Goal: Check status: Check status

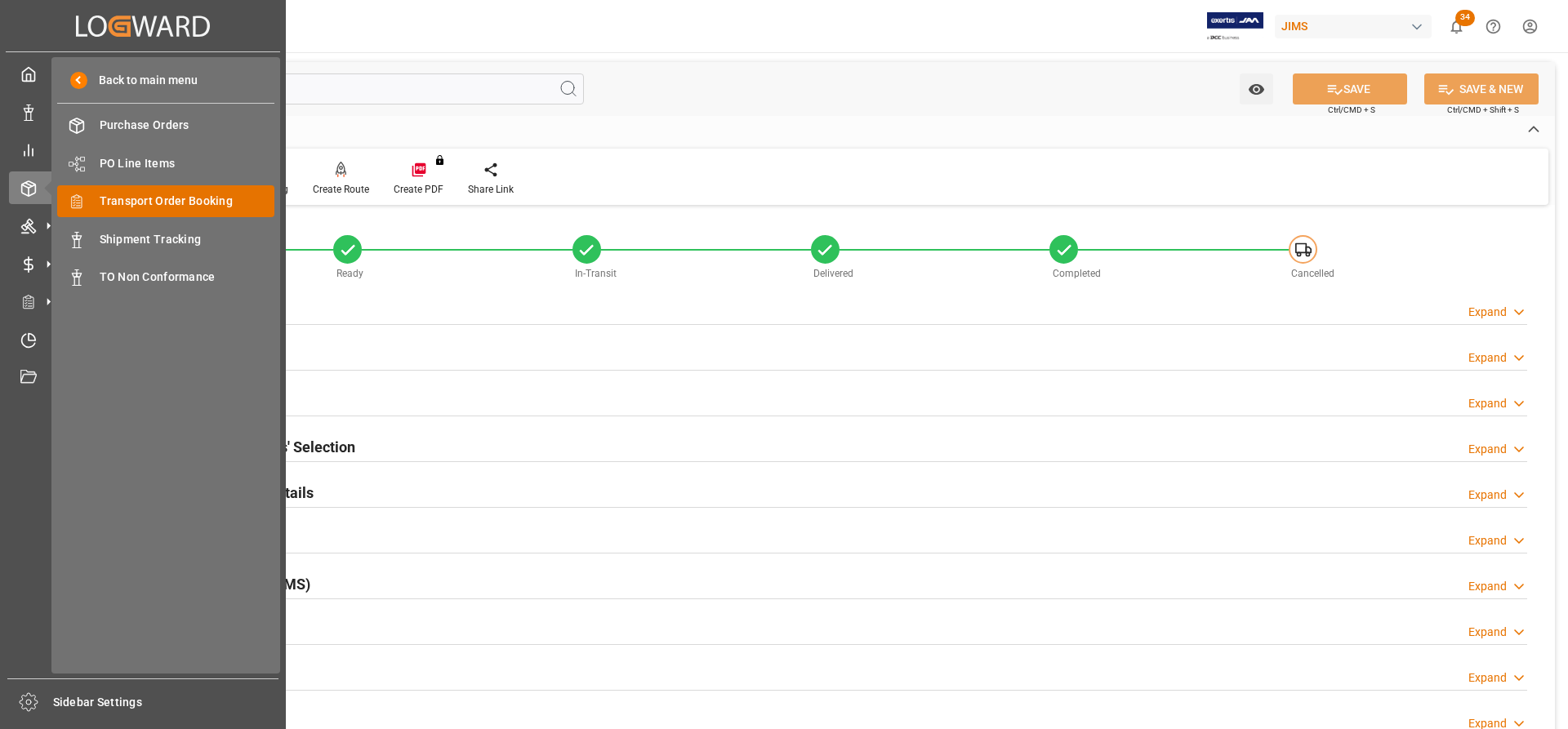
click at [175, 203] on span "Transport Order Booking" at bounding box center [187, 201] width 176 height 17
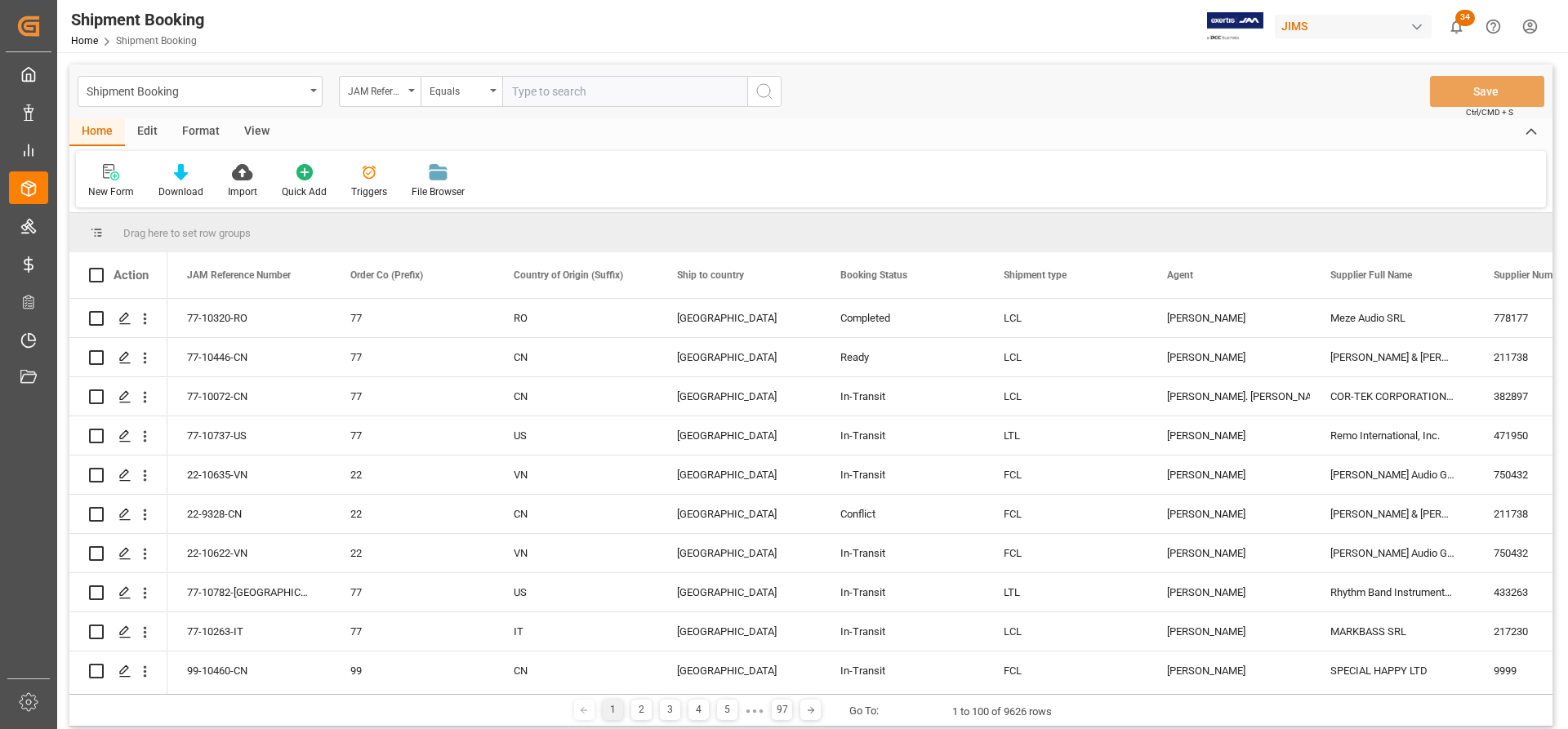
click at [545, 98] on input "text" at bounding box center [624, 91] width 245 height 31
type input "77-10741-[GEOGRAPHIC_DATA]"
click at [765, 93] on icon "search button" at bounding box center [765, 91] width 20 height 20
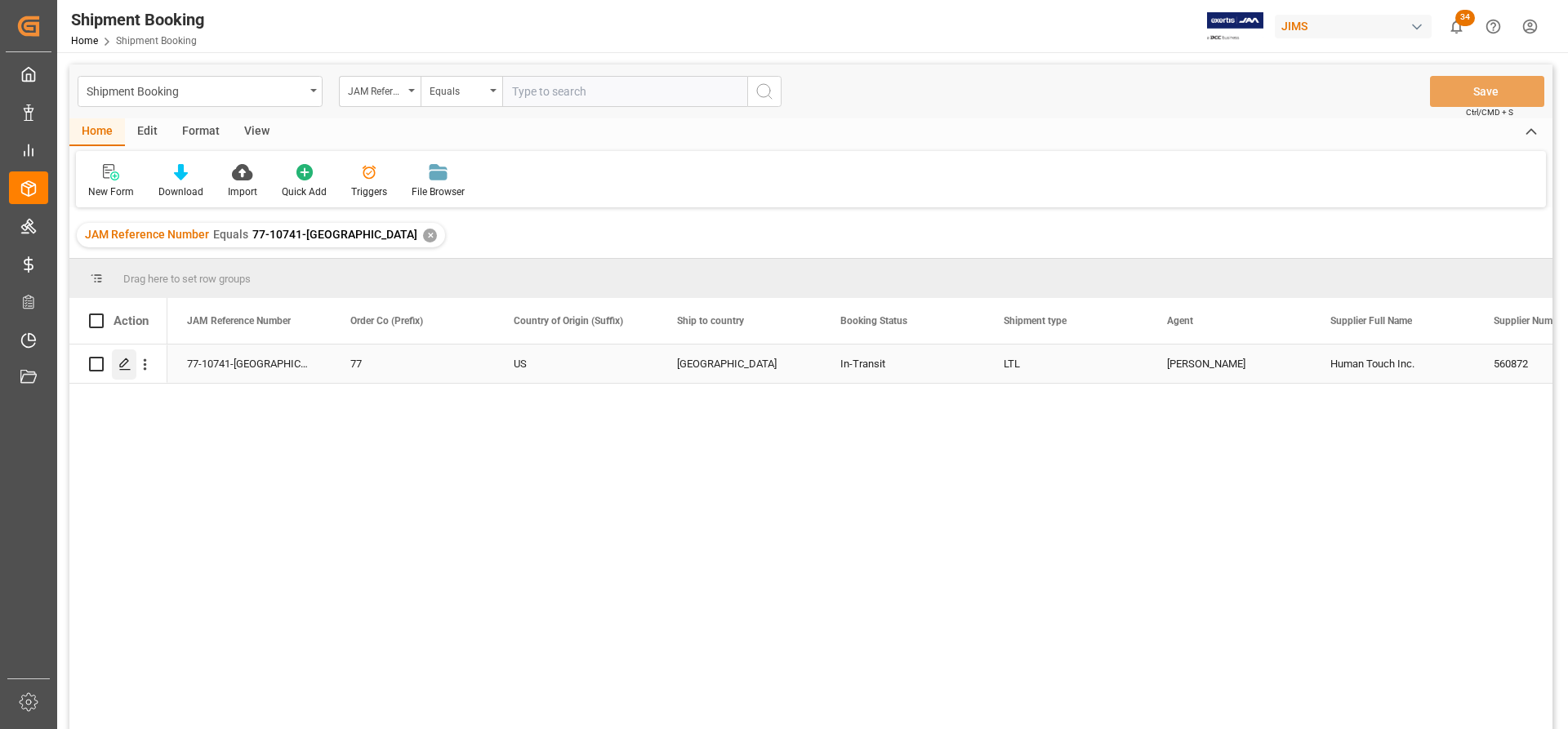
click at [123, 361] on icon "Press SPACE to select this row." at bounding box center [125, 364] width 13 height 13
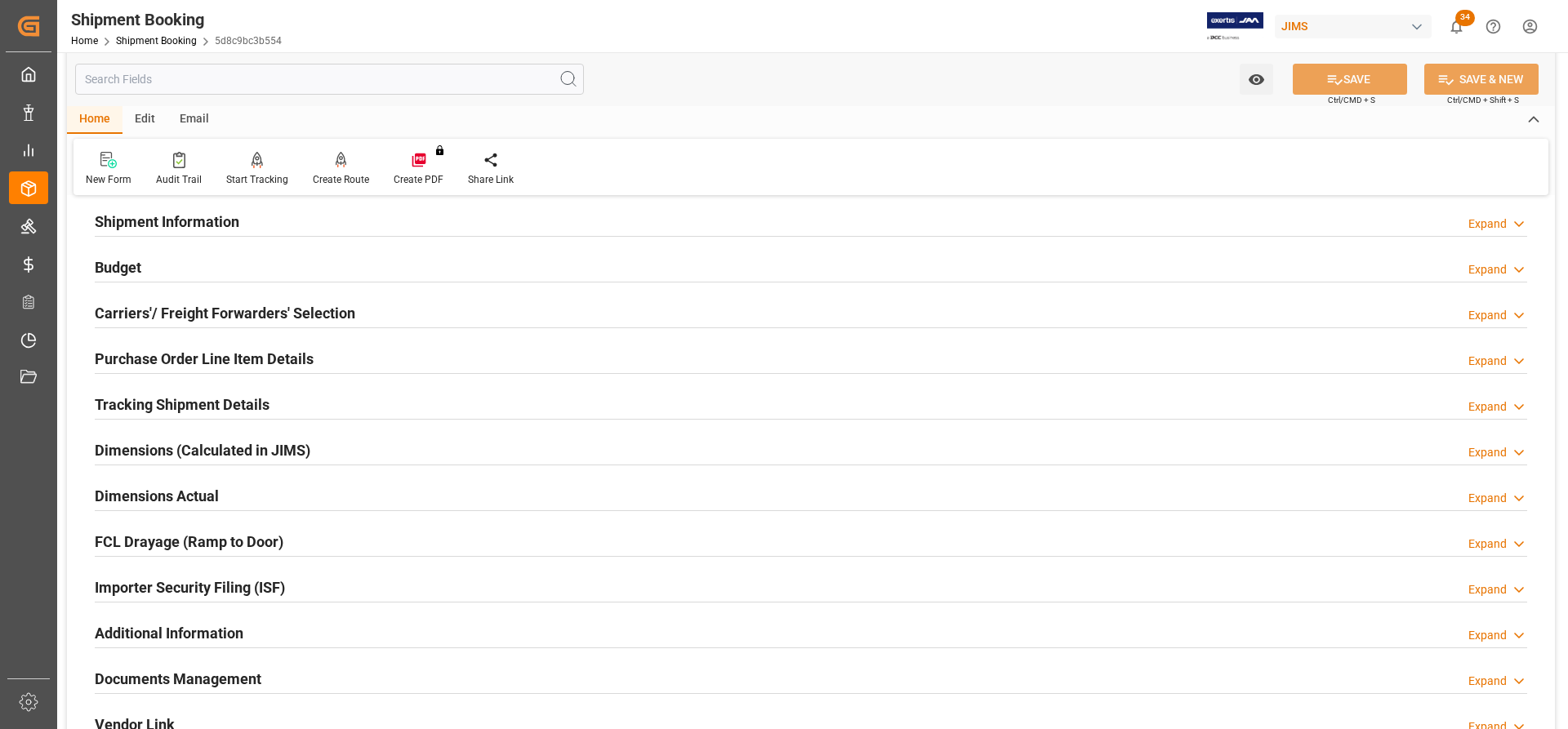
scroll to position [163, 0]
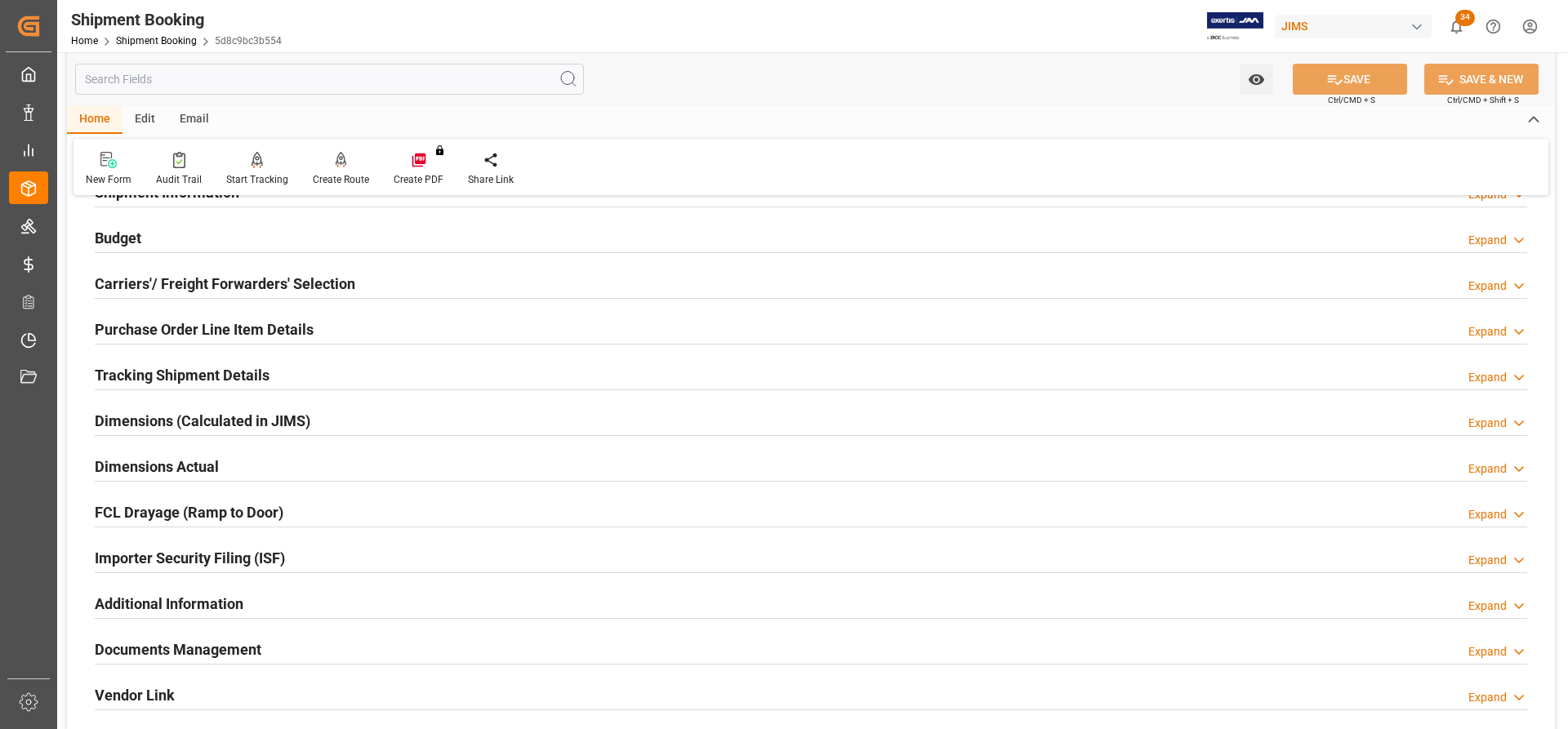
click at [179, 371] on h2 "Tracking Shipment Details" at bounding box center [182, 375] width 175 height 22
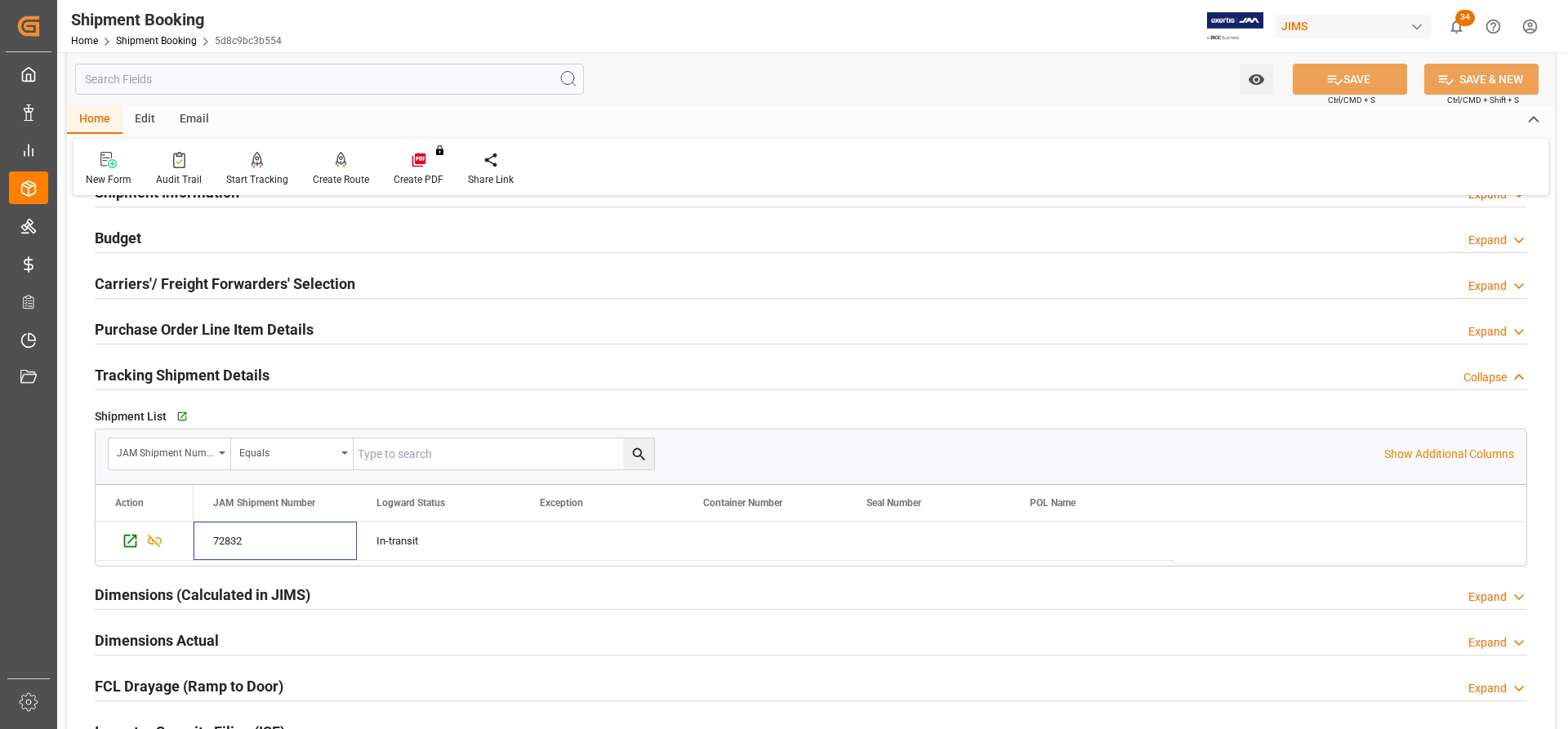
drag, startPoint x: 247, startPoint y: 542, endPoint x: 414, endPoint y: 647, distance: 197.3
click at [413, 649] on div "Quote Ready In-Transit Delivered Completed Cancelled References Expand JAM Refe…" at bounding box center [810, 478] width 1487 height 863
click at [275, 501] on span "Copy" at bounding box center [309, 508] width 119 height 31
